Goal: Consume media (video, audio)

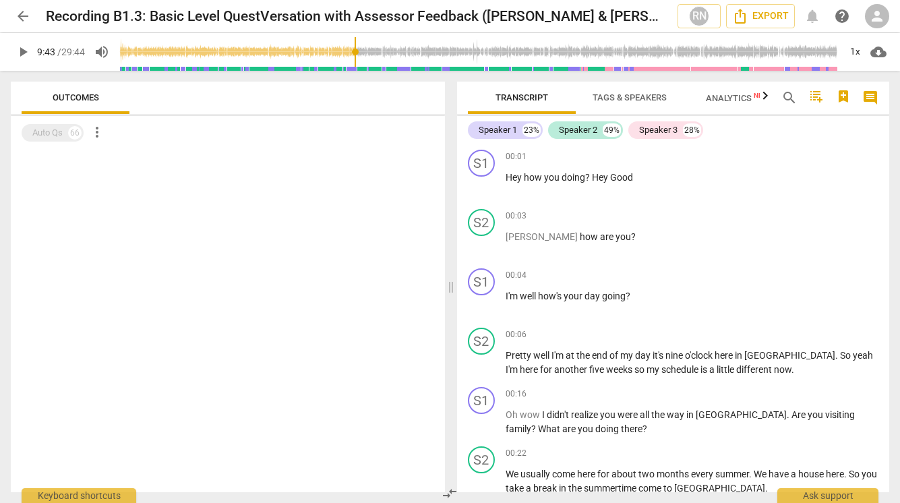
scroll to position [2949, 0]
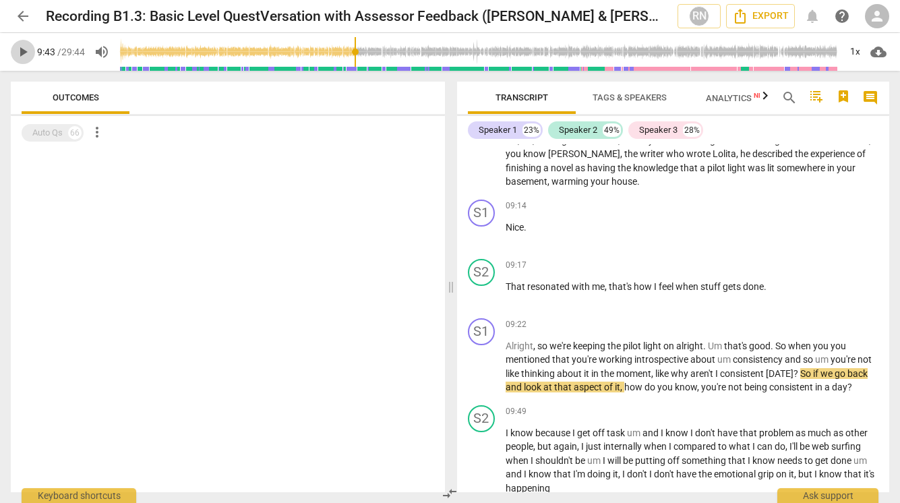
drag, startPoint x: 0, startPoint y: 0, endPoint x: 20, endPoint y: 54, distance: 57.4
click at [20, 54] on span "play_arrow" at bounding box center [23, 52] width 16 height 16
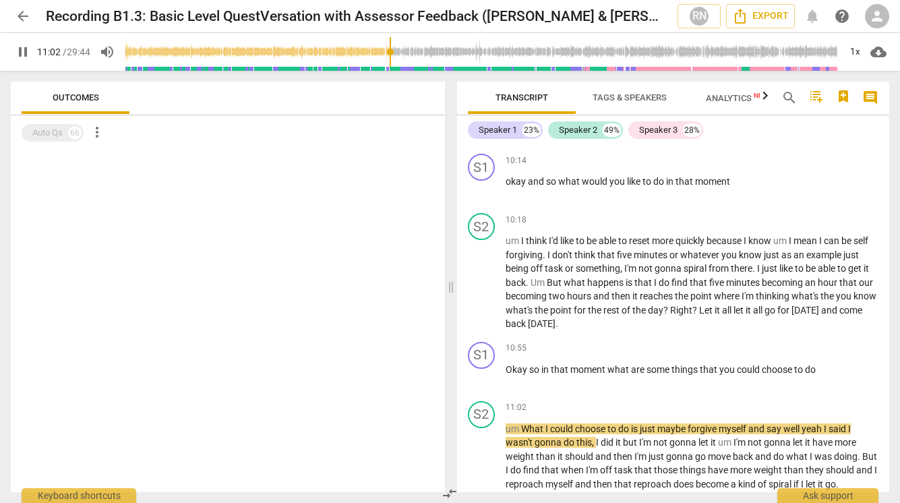
scroll to position [3649, 0]
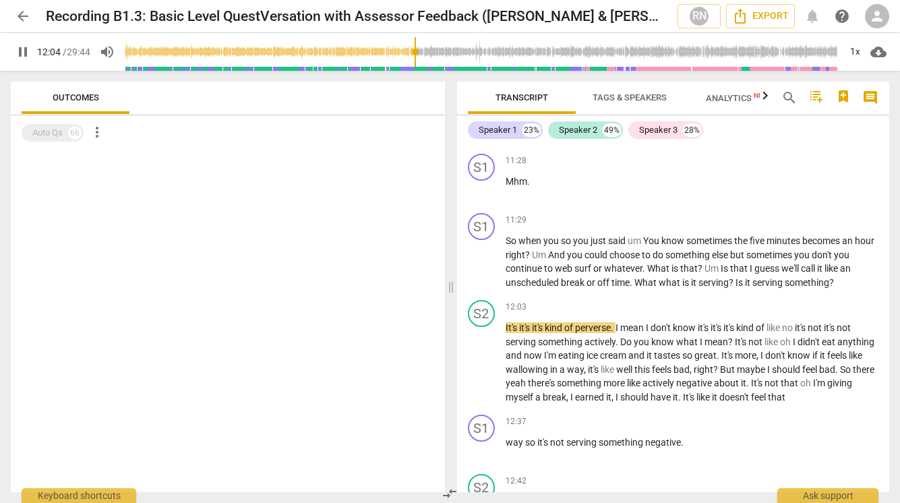
type input "725"
click at [22, 15] on span "arrow_back" at bounding box center [23, 16] width 16 height 16
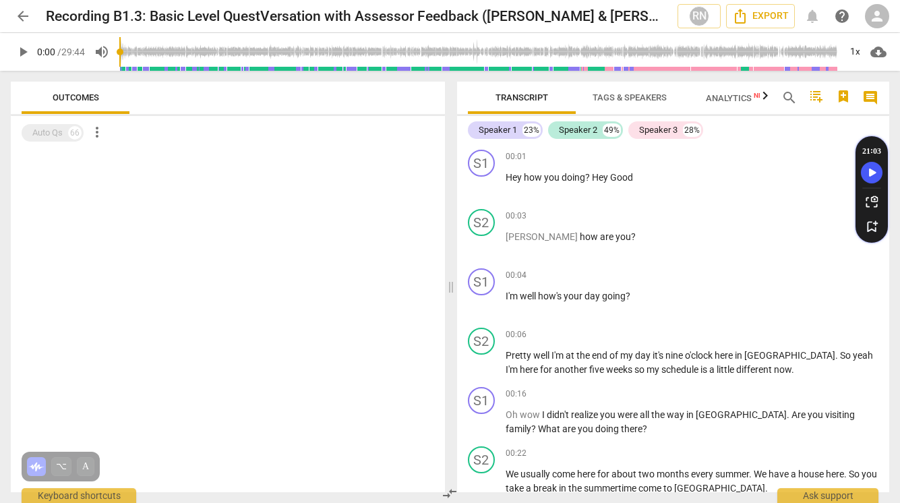
click at [21, 48] on span "play_arrow" at bounding box center [23, 52] width 16 height 16
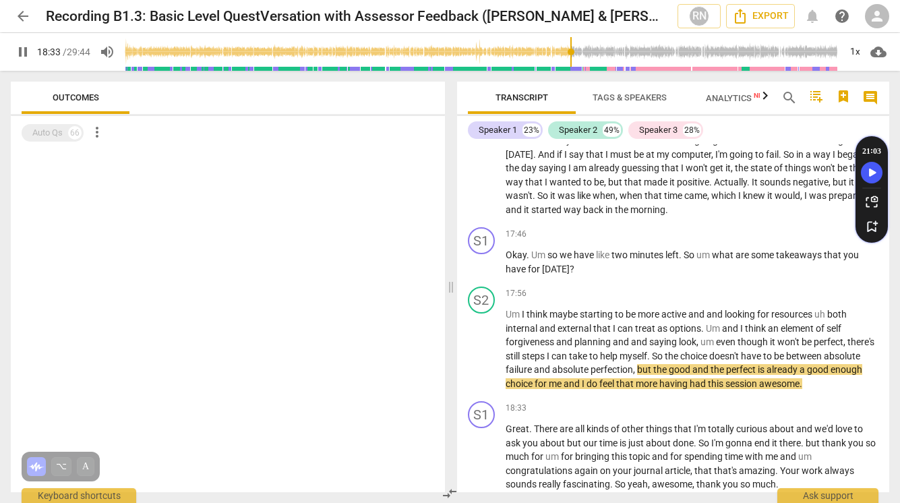
scroll to position [5527, 0]
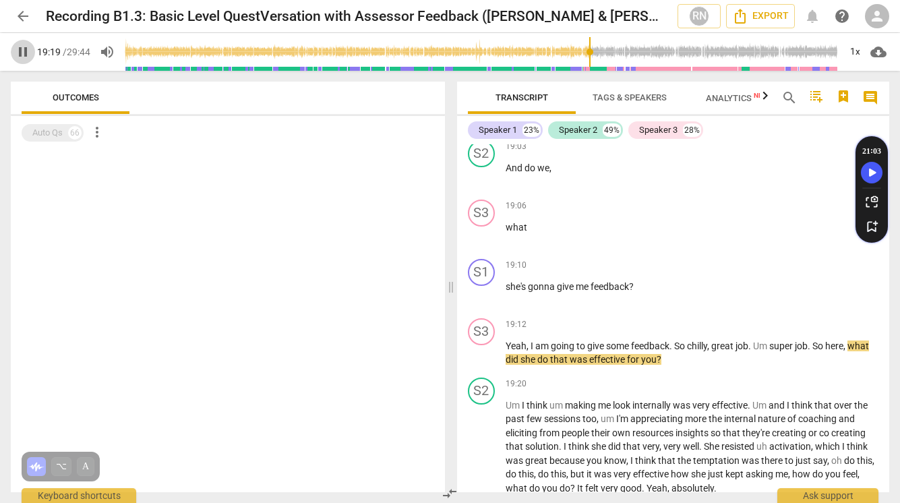
click at [22, 53] on span "pause" at bounding box center [23, 52] width 16 height 16
type input "1160"
